Goal: Task Accomplishment & Management: Use online tool/utility

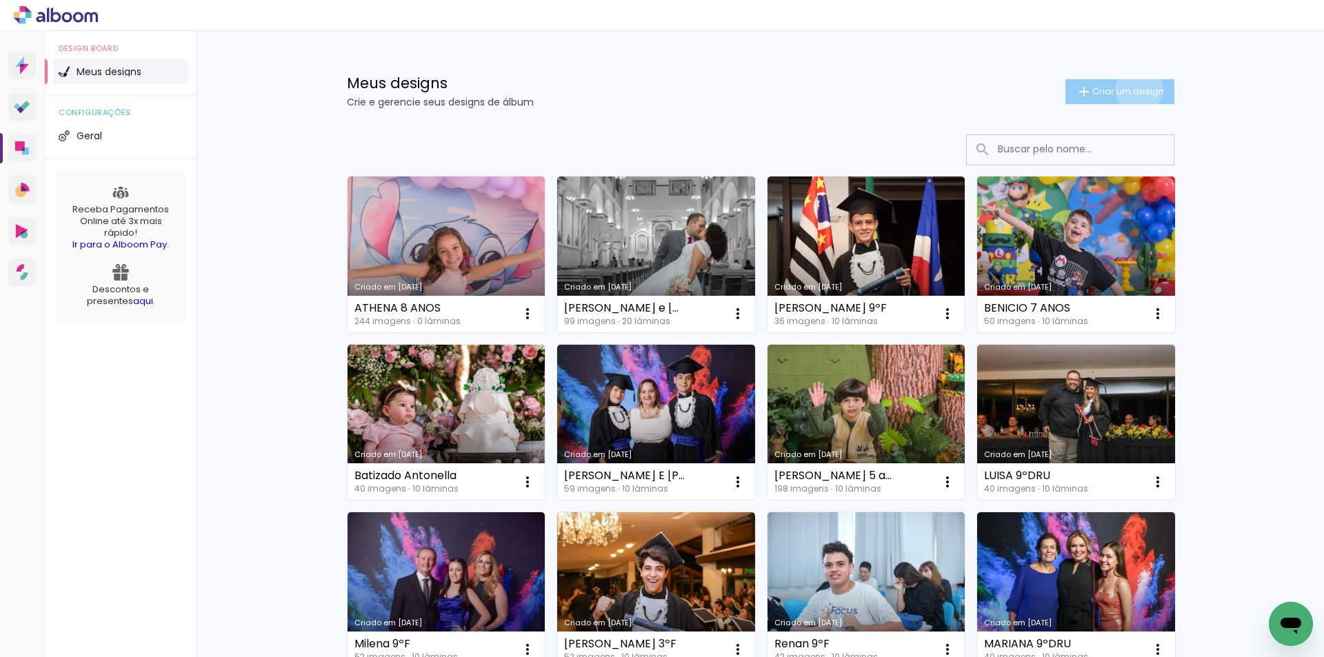
click at [1130, 89] on span "Criar um design" at bounding box center [1128, 91] width 72 height 9
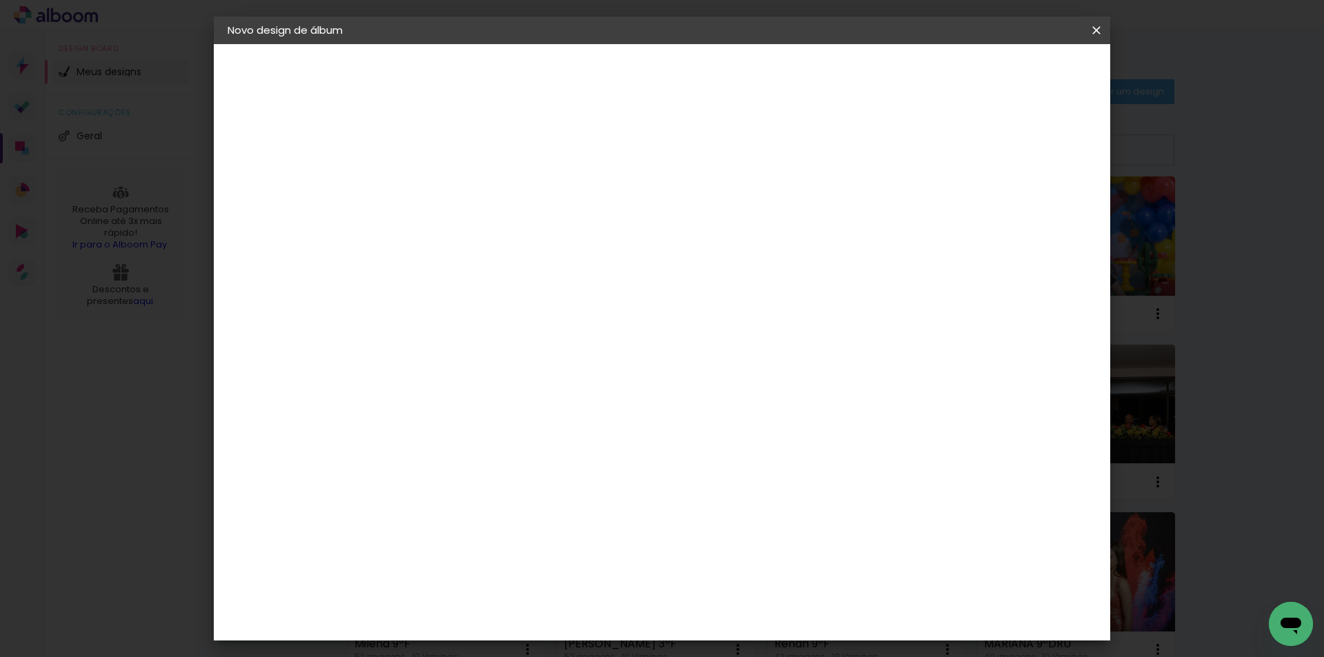
click at [453, 174] on input at bounding box center [453, 184] width 0 height 21
drag, startPoint x: 625, startPoint y: 181, endPoint x: 614, endPoint y: 181, distance: 10.3
click at [458, 181] on paper-input-container "Título do álbum henrique 5 anos" at bounding box center [453, 185] width 10 height 35
type input "Henrique 5 anos"
type paper-input "Henrique 5 anos"
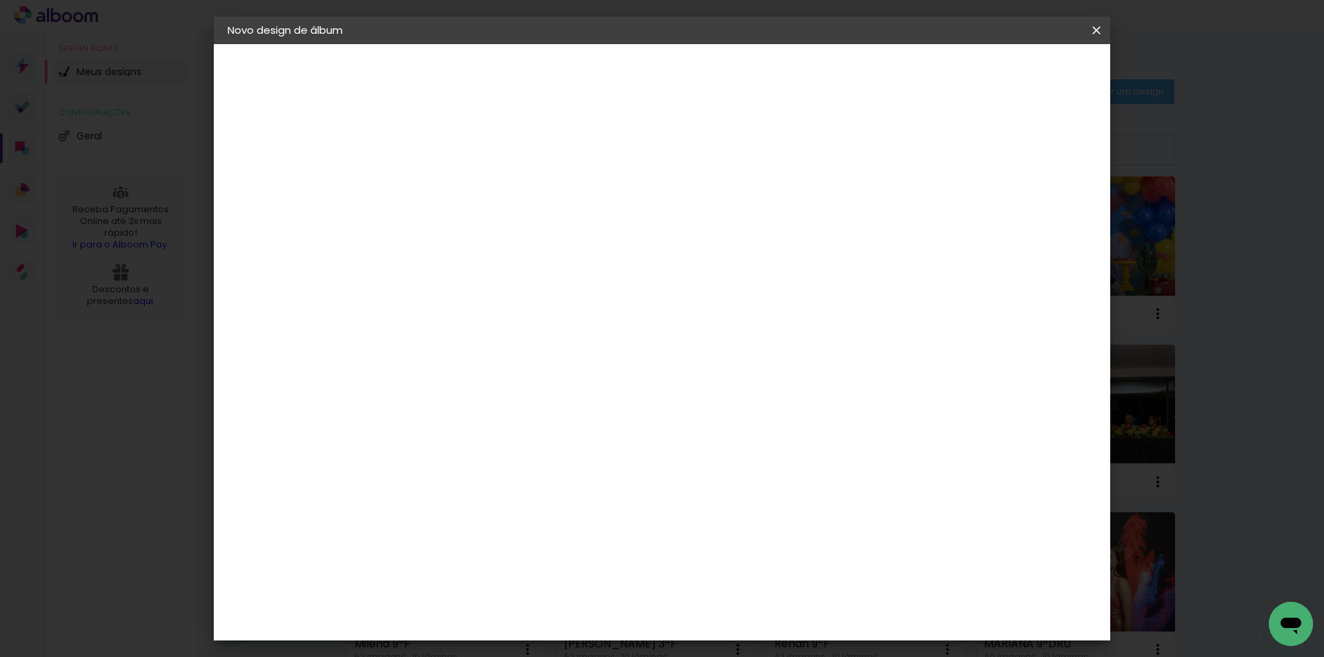
click at [594, 75] on paper-button "Avançar" at bounding box center [561, 72] width 68 height 23
click at [517, 458] on div "AlfaFotoBook" at bounding box center [480, 461] width 73 height 11
click at [711, 81] on paper-button "Avançar" at bounding box center [677, 72] width 68 height 23
click at [0, 0] on slot "Avançar" at bounding box center [0, 0] width 0 height 0
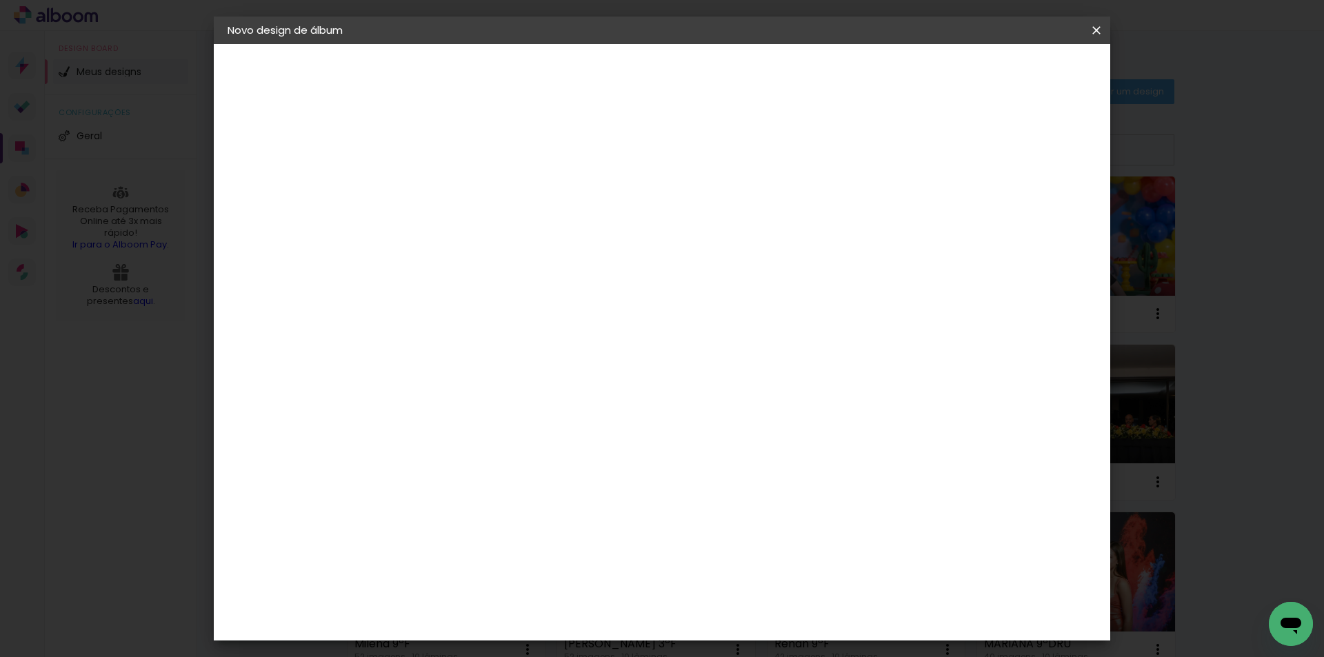
click at [1024, 63] on paper-button "Iniciar design" at bounding box center [978, 72] width 90 height 23
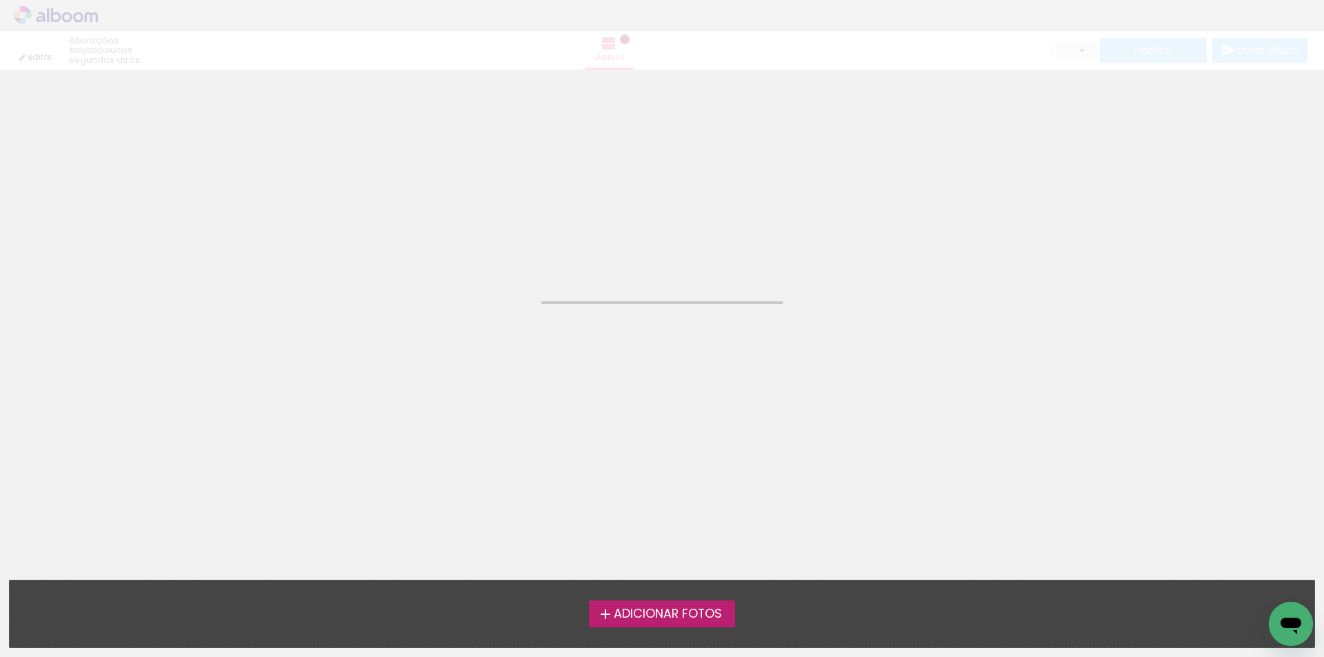
click at [651, 613] on span "Adicionar Fotos" at bounding box center [667, 614] width 108 height 12
click at [0, 0] on input "file" at bounding box center [0, 0] width 0 height 0
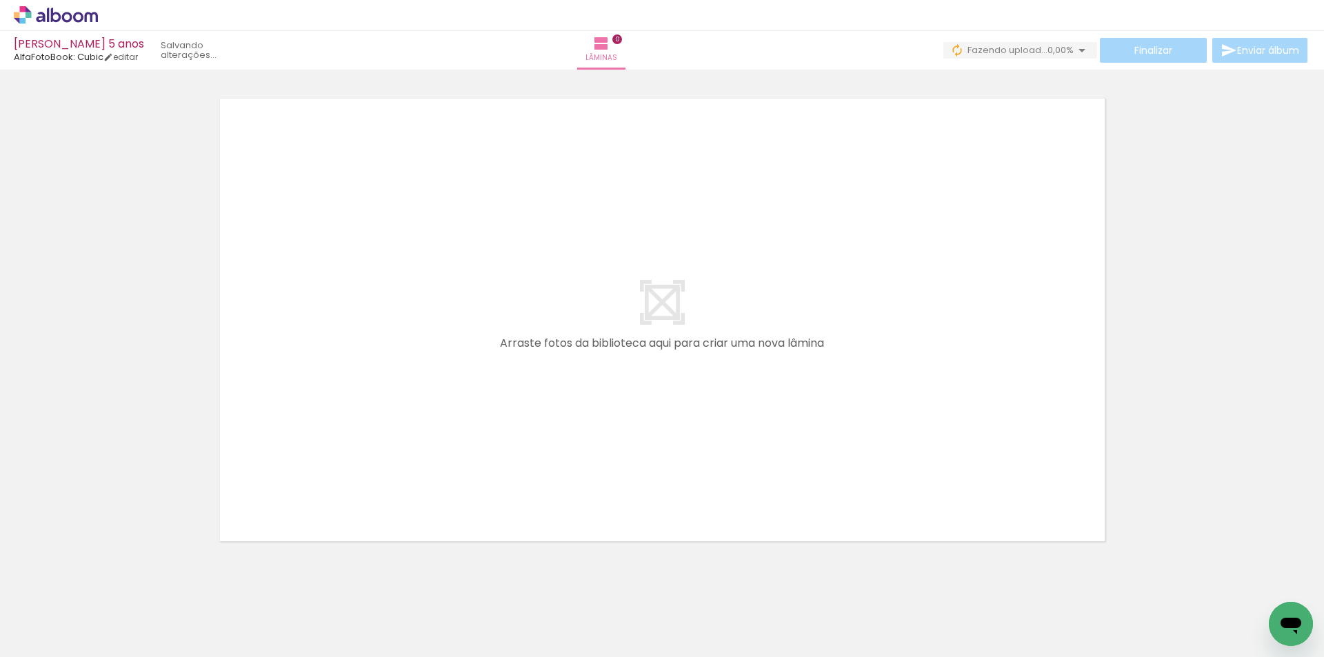
click at [56, 636] on span "Adicionar Fotos" at bounding box center [48, 638] width 41 height 15
click at [0, 0] on input "file" at bounding box center [0, 0] width 0 height 0
